Goal: Register for event/course

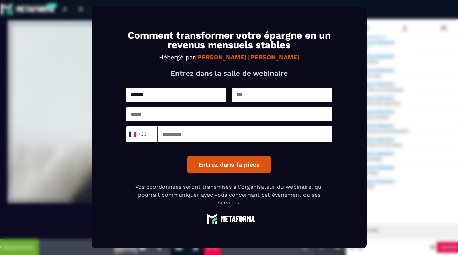
type input "******"
type input "**********"
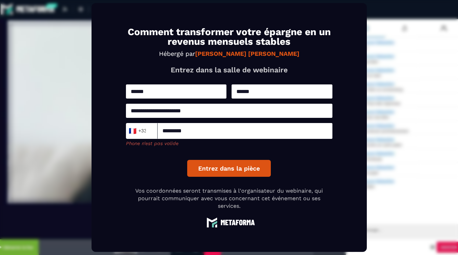
type input "*********"
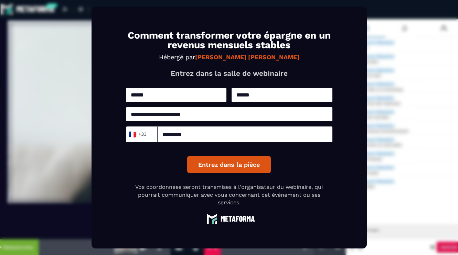
scroll to position [0, 0]
click at [236, 167] on button "Entrez dans la pièce" at bounding box center [229, 164] width 84 height 17
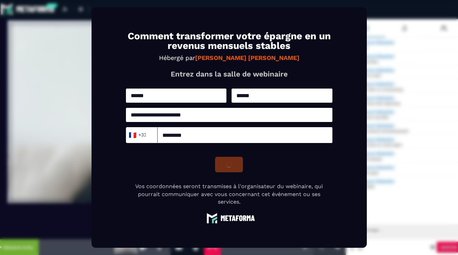
scroll to position [0, 0]
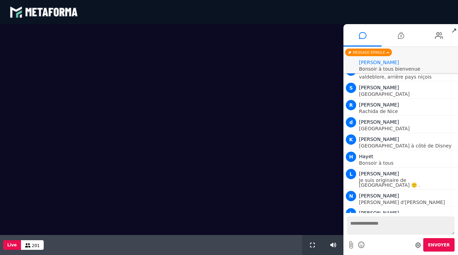
scroll to position [506, 0]
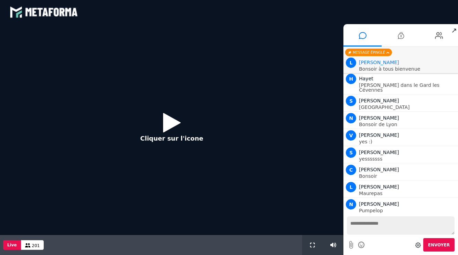
click at [170, 122] on icon at bounding box center [172, 122] width 18 height 22
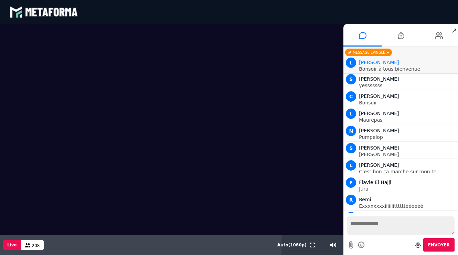
scroll to position [601, 0]
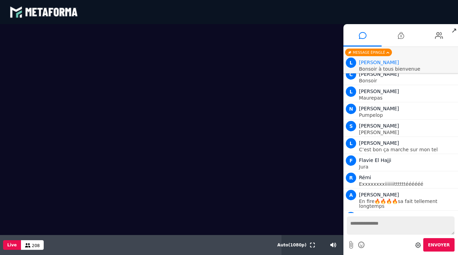
click at [379, 227] on textarea at bounding box center [401, 225] width 108 height 18
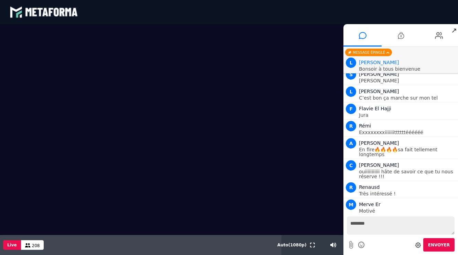
scroll to position [670, 0]
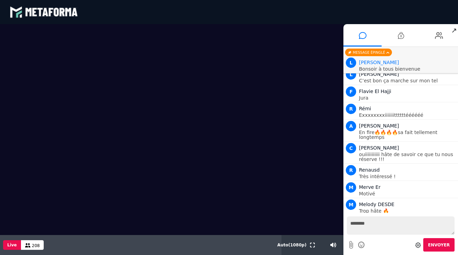
type textarea "*******"
click at [362, 246] on icon at bounding box center [362, 244] width 8 height 9
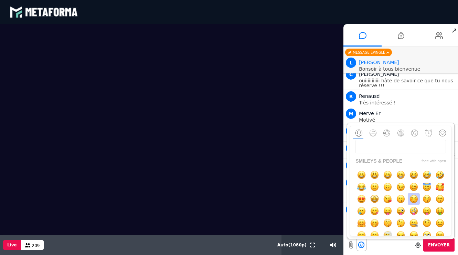
scroll to position [0, 0]
click at [381, 243] on div "Envoyer" at bounding box center [401, 244] width 108 height 13
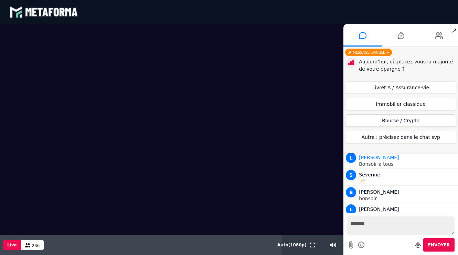
scroll to position [1589, 0]
drag, startPoint x: 425, startPoint y: 105, endPoint x: 431, endPoint y: 111, distance: 8.3
click at [425, 105] on button "Immobilier classique" at bounding box center [400, 104] width 111 height 12
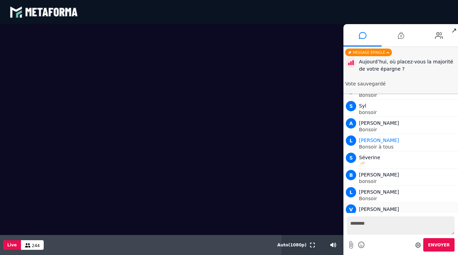
scroll to position [1606, 0]
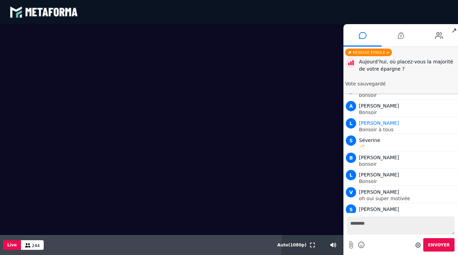
click at [418, 62] on div "Aujourd’hui, où placez-vous la majorité de votre épargne ?" at bounding box center [407, 65] width 97 height 14
click at [379, 52] on div "Message épinglé" at bounding box center [368, 53] width 47 height 8
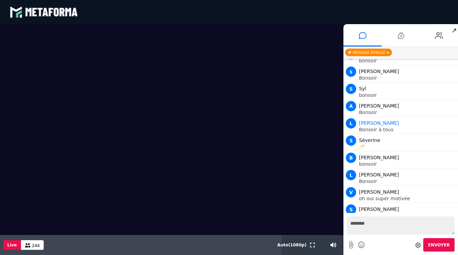
click at [381, 52] on div "Message épinglé" at bounding box center [368, 53] width 47 height 8
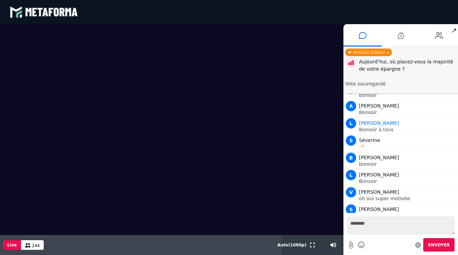
click at [389, 65] on div "Aujourd’hui, où placez-vous la majorité de votre épargne ?" at bounding box center [407, 65] width 97 height 14
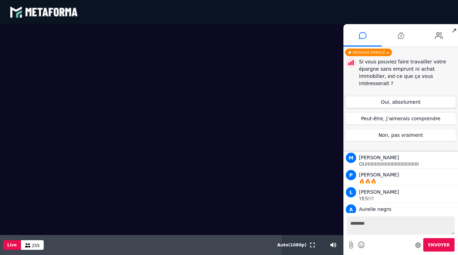
scroll to position [2538, 0]
click at [412, 96] on button "Oui, absolument" at bounding box center [400, 102] width 111 height 12
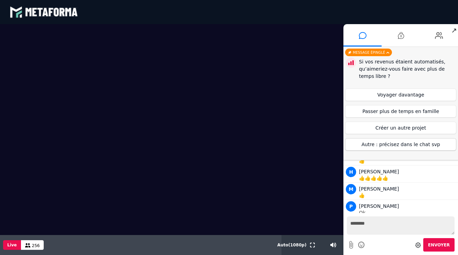
scroll to position [3404, 0]
click at [406, 94] on button "Voyager davantage" at bounding box center [400, 94] width 111 height 12
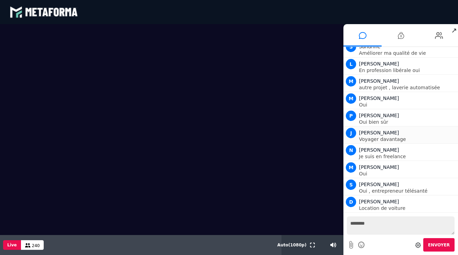
scroll to position [3947, 0]
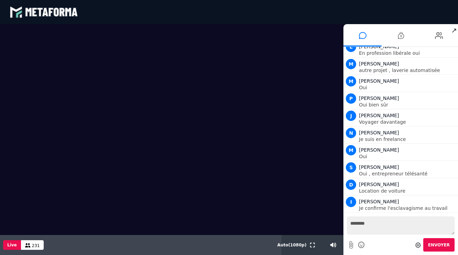
drag, startPoint x: 372, startPoint y: 222, endPoint x: 375, endPoint y: 222, distance: 3.8
click at [372, 222] on textarea "*******" at bounding box center [401, 225] width 108 height 18
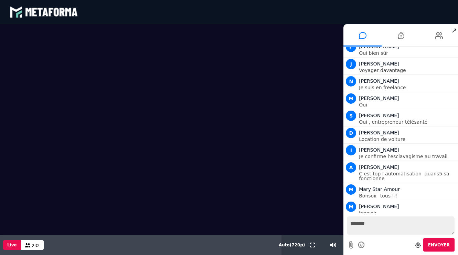
scroll to position [4016, 0]
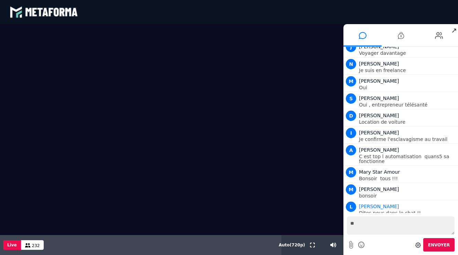
type textarea "***"
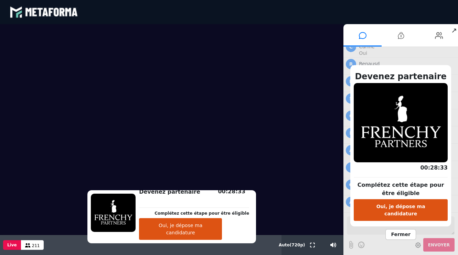
scroll to position [5563, 0]
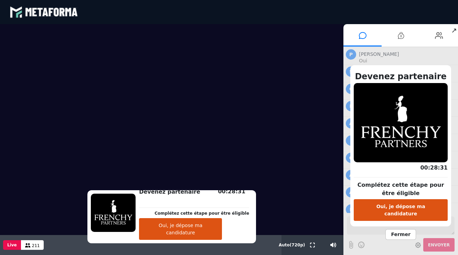
click at [213, 231] on button "Oui, je dépose ma candidature" at bounding box center [180, 229] width 83 height 22
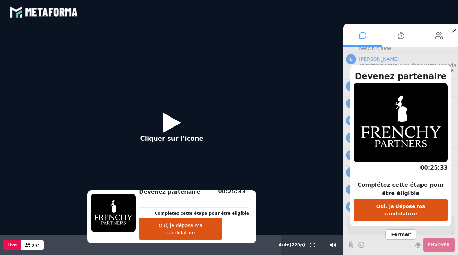
scroll to position [5752, 0]
click at [172, 123] on icon at bounding box center [172, 122] width 18 height 22
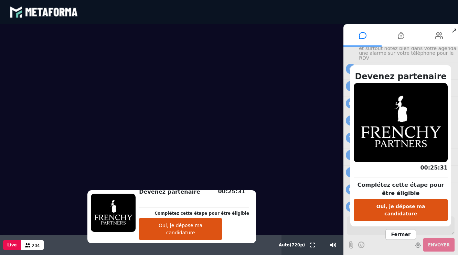
scroll to position [5770, 0]
click at [398, 233] on span "Fermer" at bounding box center [401, 234] width 30 height 11
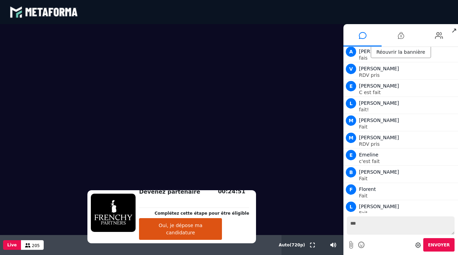
scroll to position [5839, 0]
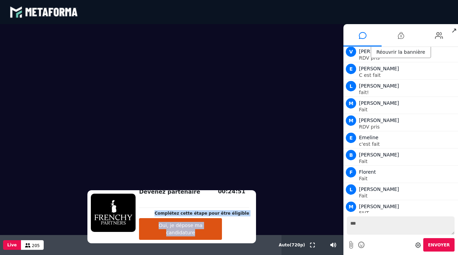
drag, startPoint x: 200, startPoint y: 200, endPoint x: 195, endPoint y: 205, distance: 6.8
click at [195, 205] on div "Devenez partenaire Complétez cette étape pour être éligible Oui, je dépose ma c…" at bounding box center [194, 217] width 117 height 46
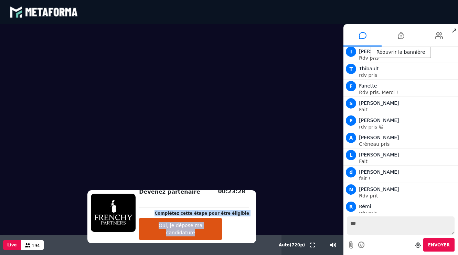
click at [143, 49] on video at bounding box center [172, 129] width 344 height 211
click at [168, 145] on video at bounding box center [172, 129] width 344 height 211
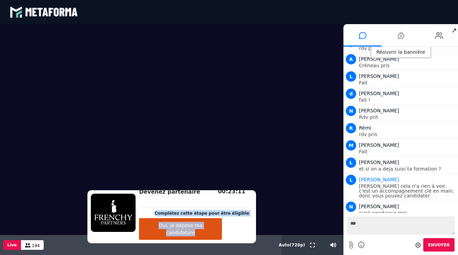
scroll to position [6124, 0]
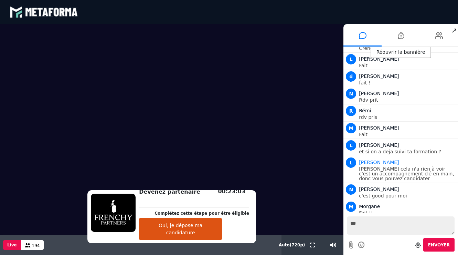
click at [362, 225] on textarea "***" at bounding box center [401, 225] width 108 height 18
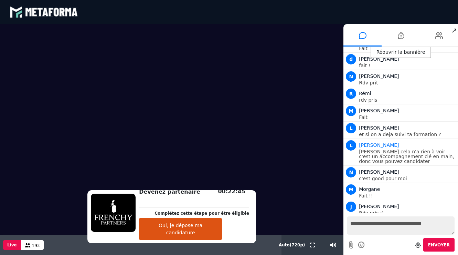
type textarea "**********"
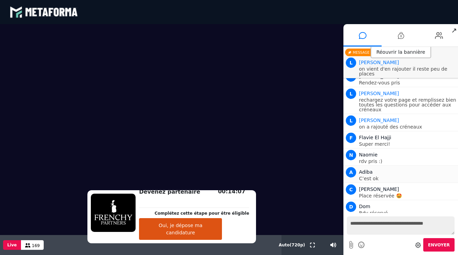
scroll to position [6495, 0]
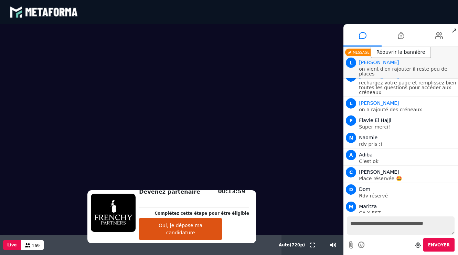
click at [208, 230] on button "Oui, je dépose ma candidature" at bounding box center [180, 229] width 83 height 22
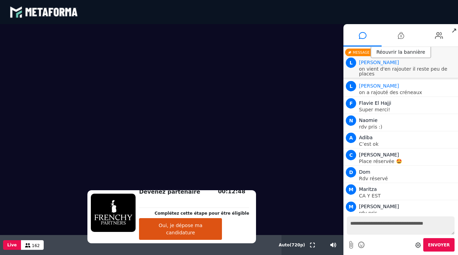
click at [372, 227] on textarea "**********" at bounding box center [401, 225] width 108 height 18
type textarea "**********"
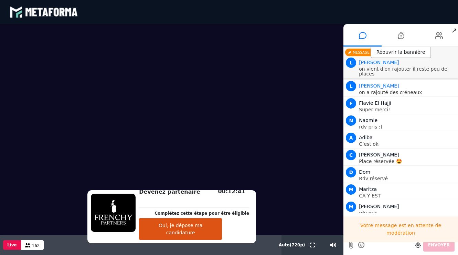
click at [197, 232] on button "Oui, je dépose ma candidature" at bounding box center [180, 229] width 83 height 22
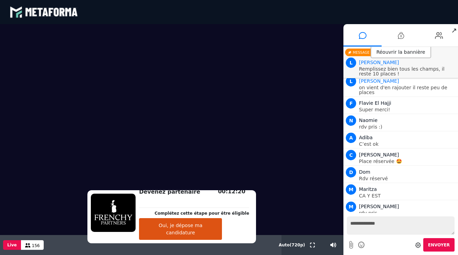
scroll to position [6534, 0]
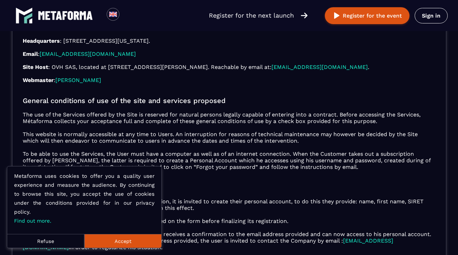
scroll to position [230, 0]
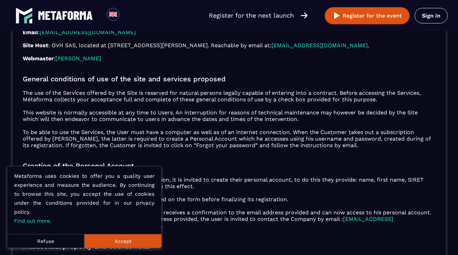
click at [121, 241] on button "Accept" at bounding box center [122, 241] width 77 height 14
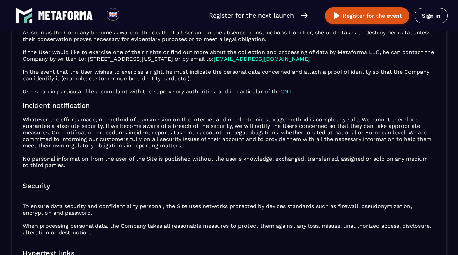
scroll to position [707, 0]
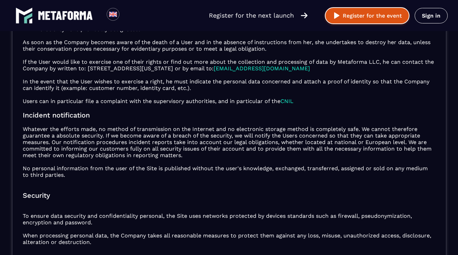
click at [334, 18] on img at bounding box center [337, 15] width 9 height 9
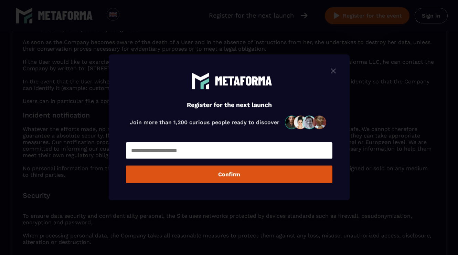
click at [333, 70] on img "Modal window" at bounding box center [334, 70] width 8 height 9
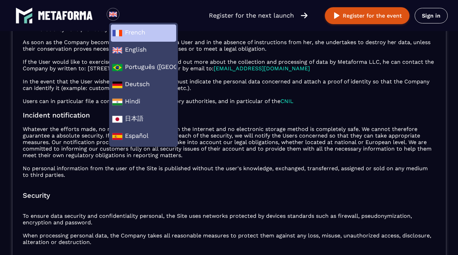
click at [138, 30] on span "French" at bounding box center [143, 33] width 63 height 10
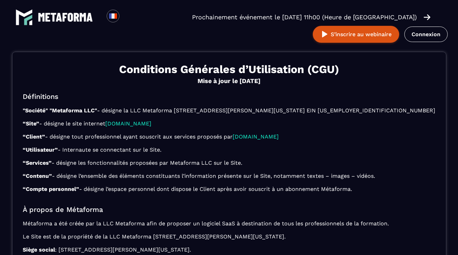
click at [300, 42] on div "Loading... Prochainement événement le [DATE] 11h00 (Heure de [GEOGRAPHIC_DATA])…" at bounding box center [229, 25] width 458 height 51
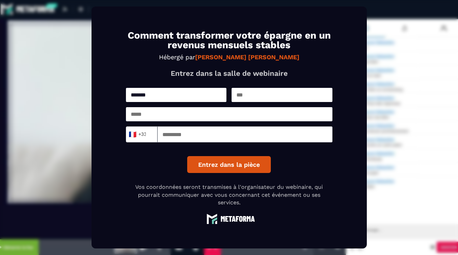
type input "******"
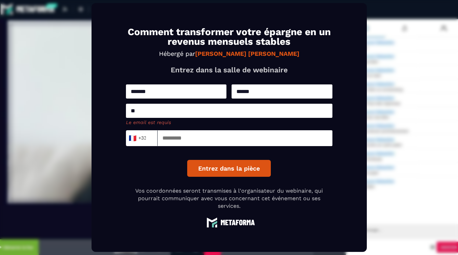
type input "*"
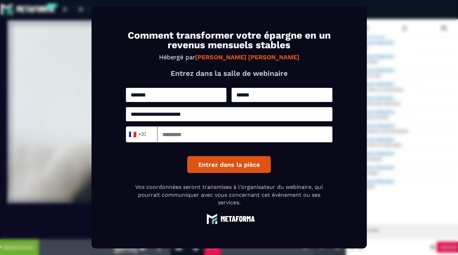
type input "**********"
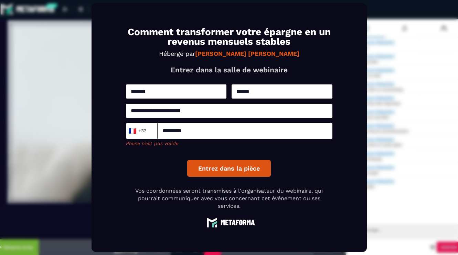
type input "*********"
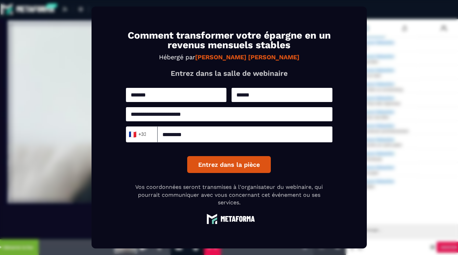
click at [221, 164] on button "Entrez dans la pièce" at bounding box center [229, 164] width 84 height 17
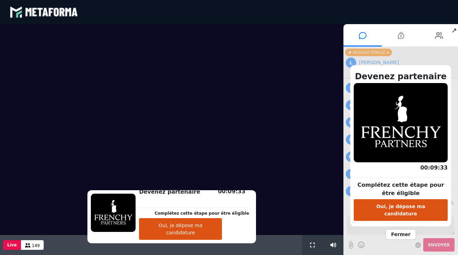
scroll to position [544, 0]
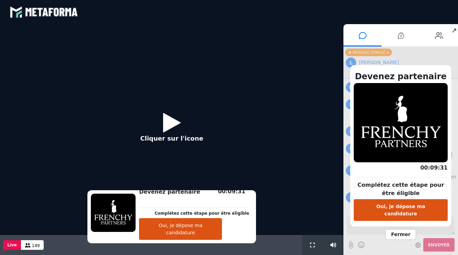
click at [166, 121] on icon at bounding box center [172, 122] width 18 height 22
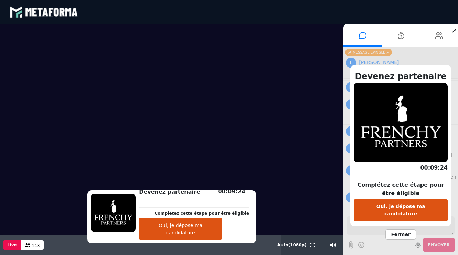
click at [180, 233] on button "Oui, je dépose ma candidature" at bounding box center [180, 229] width 83 height 22
click at [195, 235] on button "Oui, je dépose ma candidature" at bounding box center [180, 229] width 83 height 22
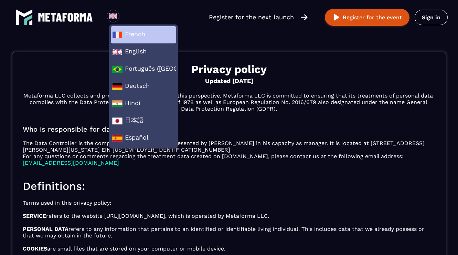
click at [124, 36] on span "French" at bounding box center [143, 35] width 63 height 10
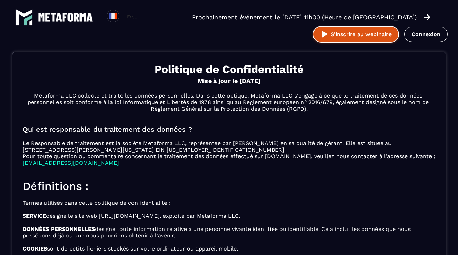
click at [354, 37] on button "S’inscrire au webinaire" at bounding box center [356, 34] width 86 height 17
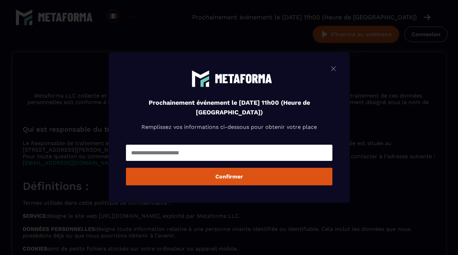
click at [205, 152] on input "Modal window" at bounding box center [229, 153] width 207 height 16
type input "*"
type input "**********"
click at [221, 178] on button "Confirmer" at bounding box center [229, 177] width 207 height 18
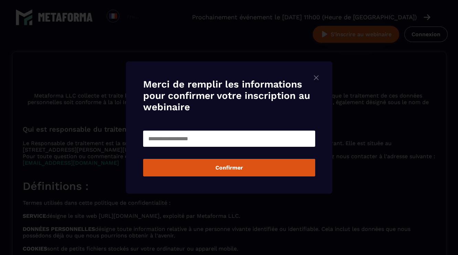
click at [316, 76] on img "Modal window" at bounding box center [316, 77] width 8 height 9
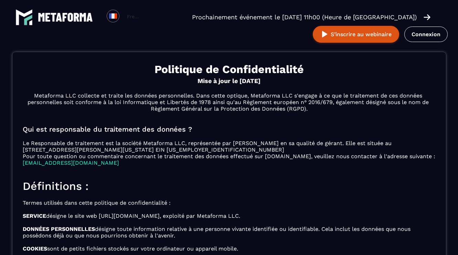
scroll to position [4, 0]
